Goal: Navigation & Orientation: Find specific page/section

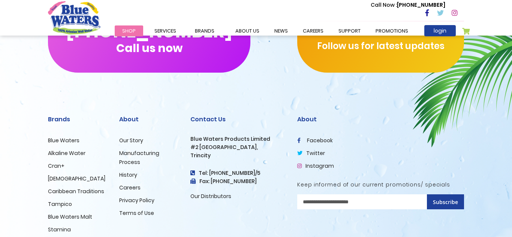
scroll to position [763, 0]
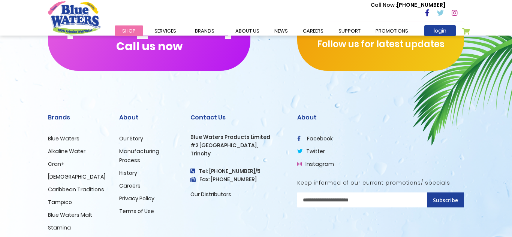
click at [130, 187] on link "Careers" at bounding box center [129, 185] width 21 height 7
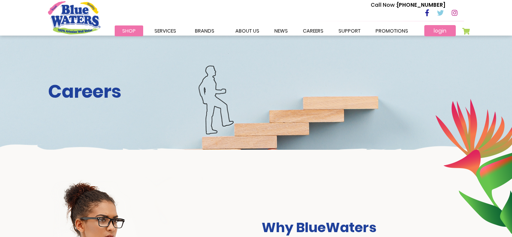
click at [436, 30] on link "login" at bounding box center [439, 30] width 31 height 11
